Goal: Information Seeking & Learning: Check status

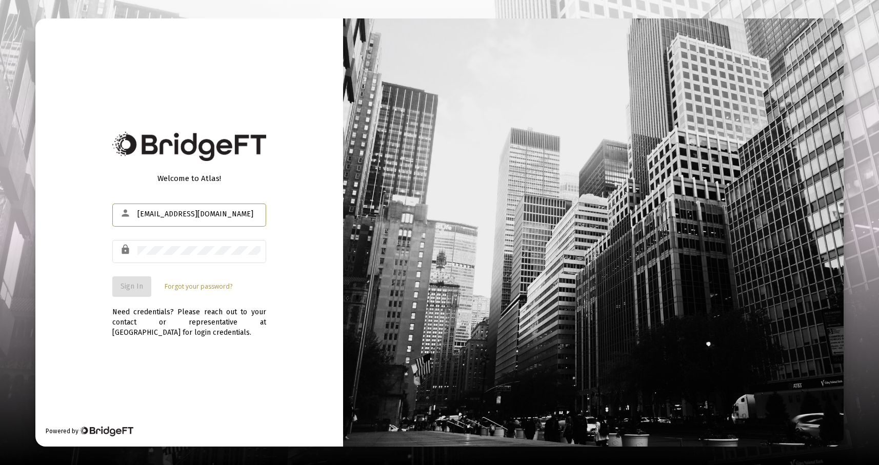
type input "[EMAIL_ADDRESS][DOMAIN_NAME]"
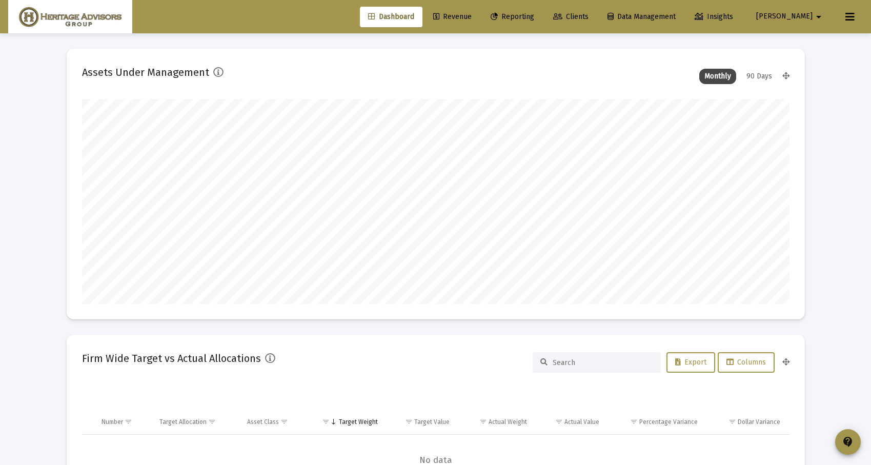
scroll to position [205, 381]
type input "[DATE]"
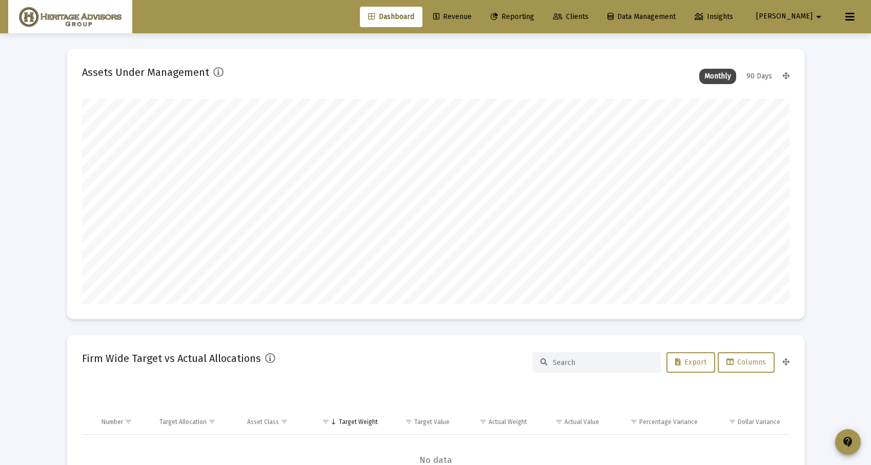
click at [534, 18] on span "Reporting" at bounding box center [513, 16] width 44 height 9
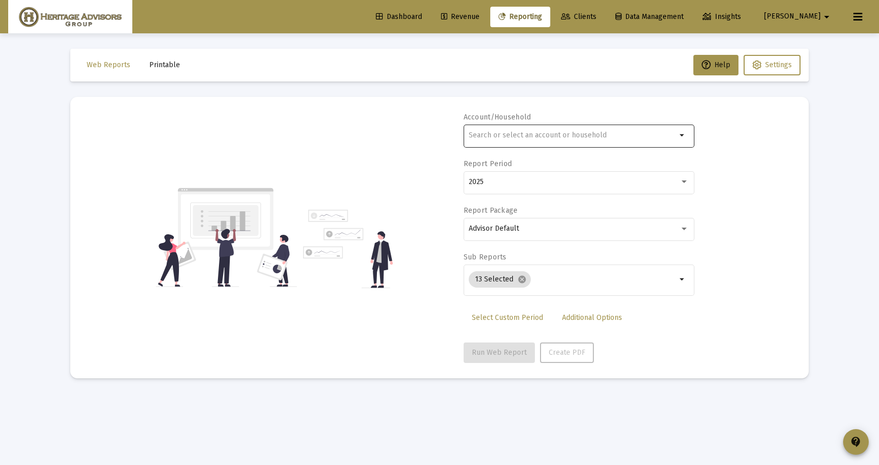
click at [519, 135] on input "text" at bounding box center [573, 135] width 208 height 8
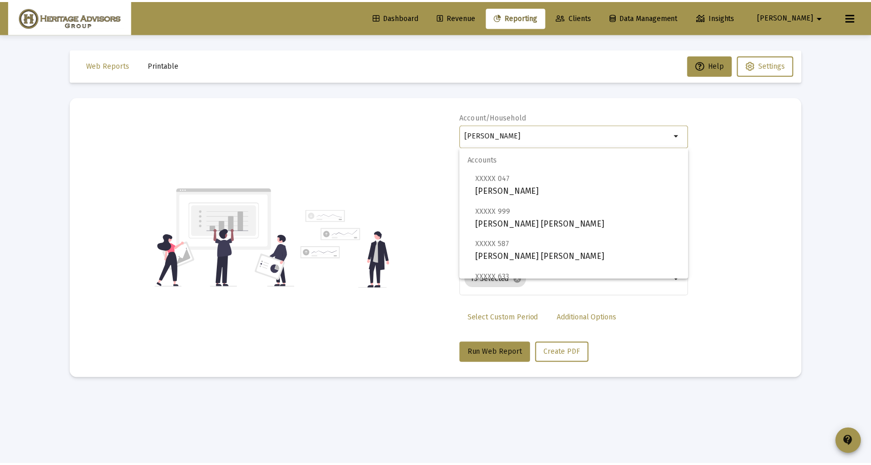
scroll to position [230, 0]
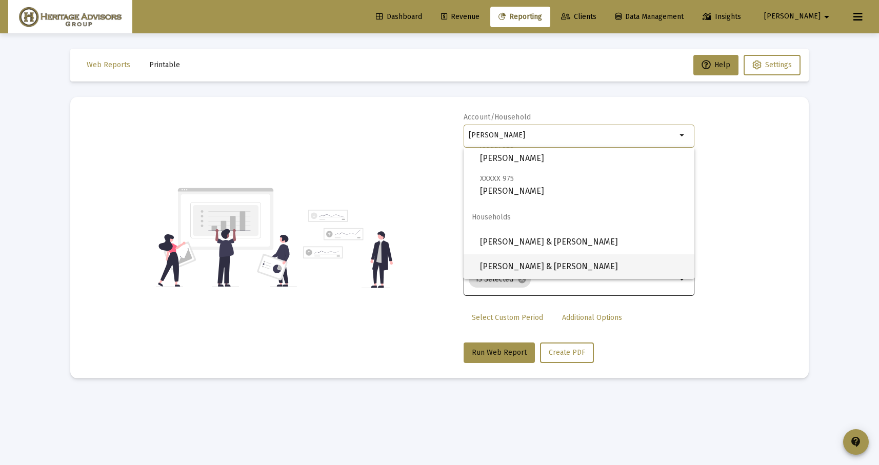
click at [539, 268] on span "[PERSON_NAME] & [PERSON_NAME]" at bounding box center [583, 266] width 206 height 25
type input "[PERSON_NAME] & [PERSON_NAME]"
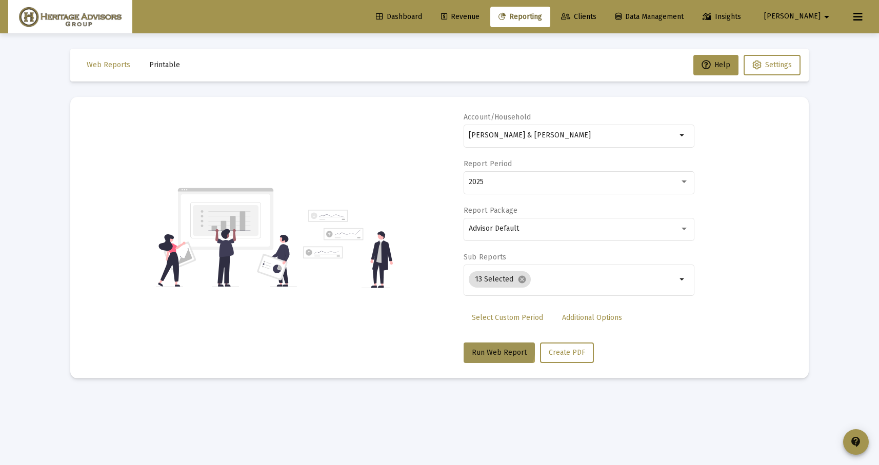
click at [497, 348] on span "Run Web Report" at bounding box center [499, 352] width 55 height 9
select select "View all"
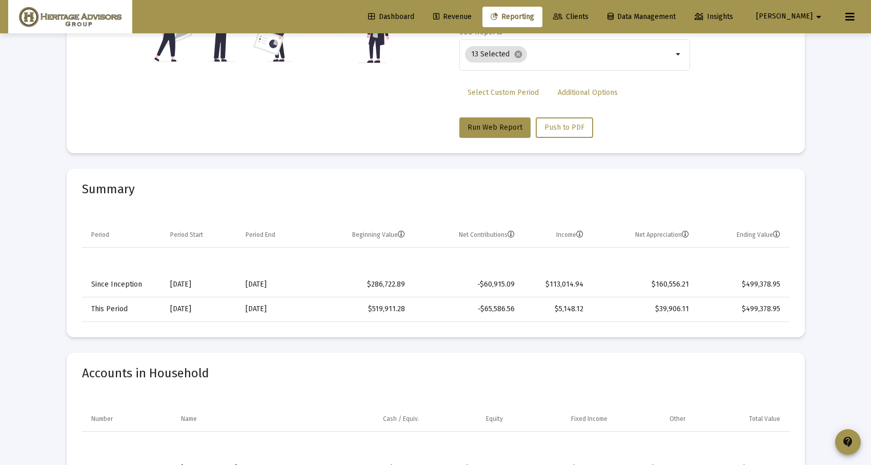
scroll to position [451, 0]
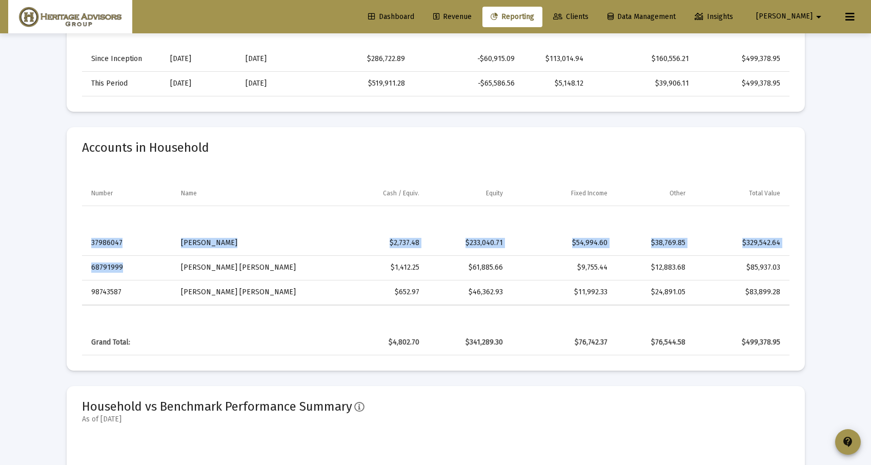
drag, startPoint x: 94, startPoint y: 243, endPoint x: 124, endPoint y: 280, distance: 47.1
click at [124, 280] on tbody "37986047 [PERSON_NAME] $2,737.48 $233,040.71 $54,994.60 $38,769.85 $329,542.64 …" at bounding box center [435, 268] width 707 height 74
click at [126, 303] on td "98743587" at bounding box center [128, 292] width 92 height 25
drag, startPoint x: 536, startPoint y: 332, endPoint x: 566, endPoint y: 335, distance: 30.4
click at [566, 335] on td "$76,742.37" at bounding box center [562, 342] width 105 height 25
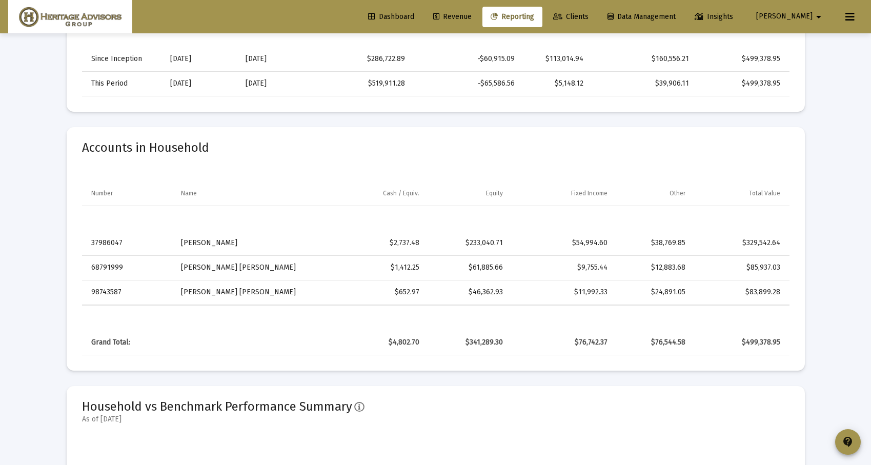
drag, startPoint x: 566, startPoint y: 335, endPoint x: 550, endPoint y: 320, distance: 22.5
click at [561, 335] on td "$76,742.37" at bounding box center [562, 342] width 105 height 25
drag, startPoint x: 587, startPoint y: 380, endPoint x: 593, endPoint y: 382, distance: 6.5
drag, startPoint x: 593, startPoint y: 382, endPoint x: 627, endPoint y: 348, distance: 48.6
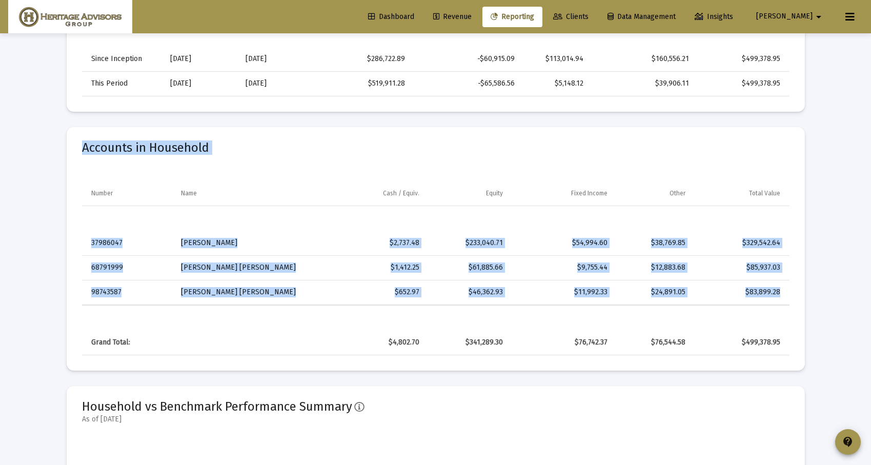
drag, startPoint x: 75, startPoint y: 147, endPoint x: 819, endPoint y: 351, distance: 771.8
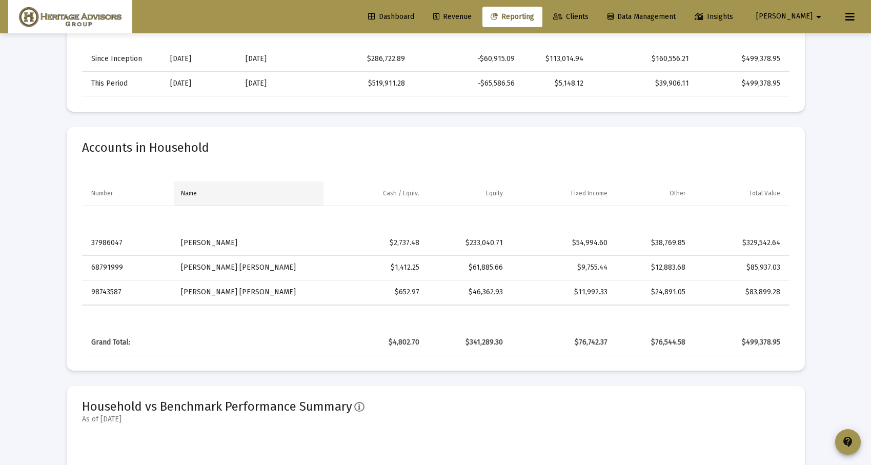
click at [198, 183] on td "Name" at bounding box center [249, 193] width 150 height 25
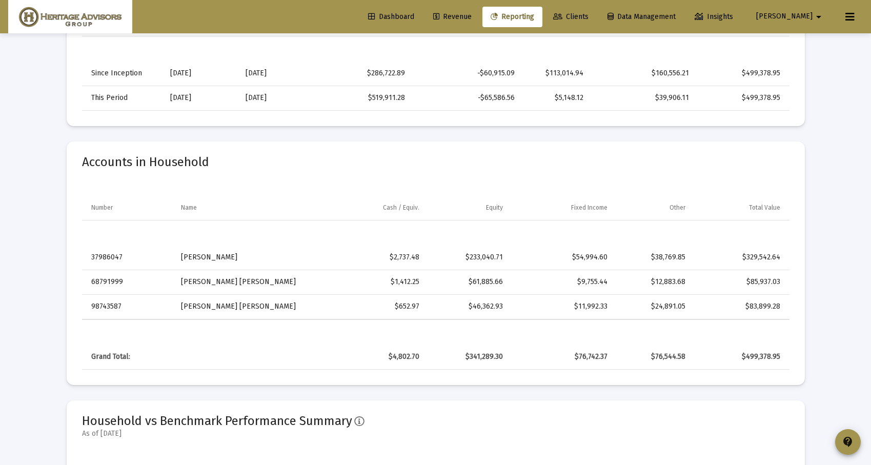
scroll to position [0, 0]
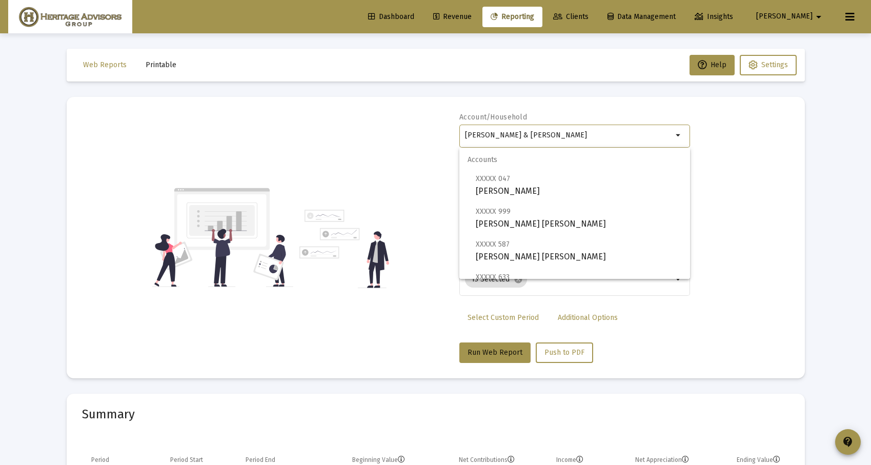
drag, startPoint x: 584, startPoint y: 137, endPoint x: 494, endPoint y: 132, distance: 90.3
click at [494, 133] on input "[PERSON_NAME] & [PERSON_NAME]" at bounding box center [569, 135] width 208 height 8
type input "[PERSON_NAME]"
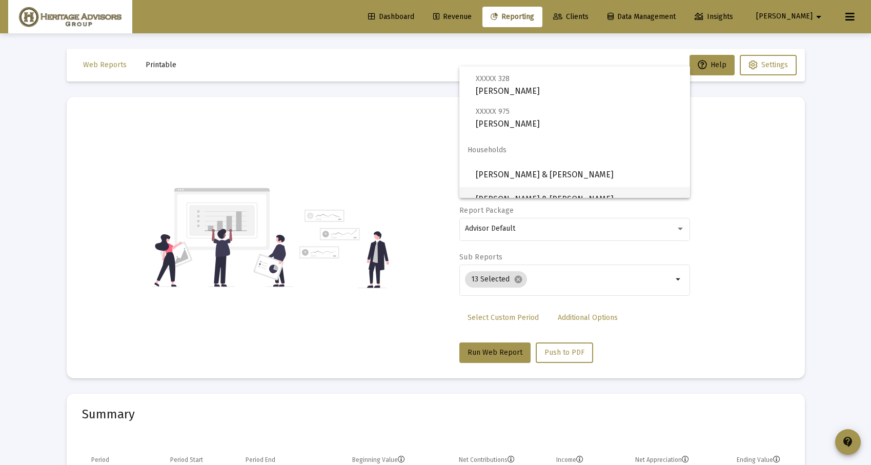
scroll to position [81, 0]
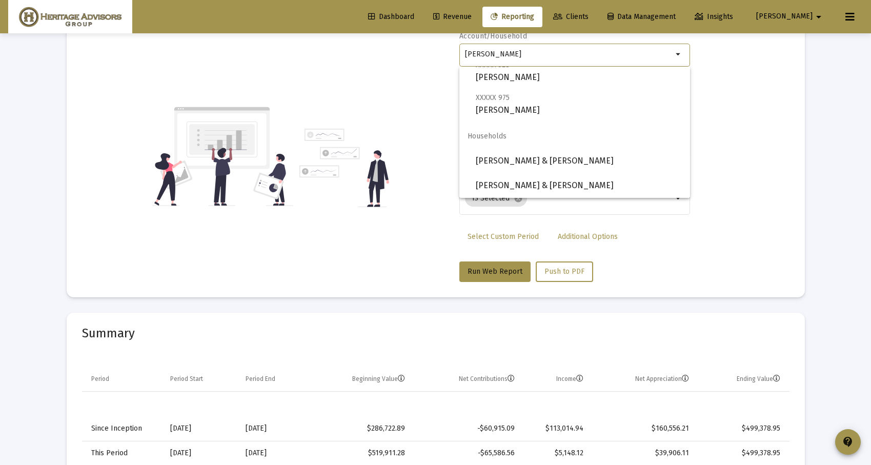
click at [308, 240] on div "Account/Household [PERSON_NAME] arrow_drop_down Report Period 2025 Report Packa…" at bounding box center [435, 156] width 707 height 251
